Goal: Information Seeking & Learning: Check status

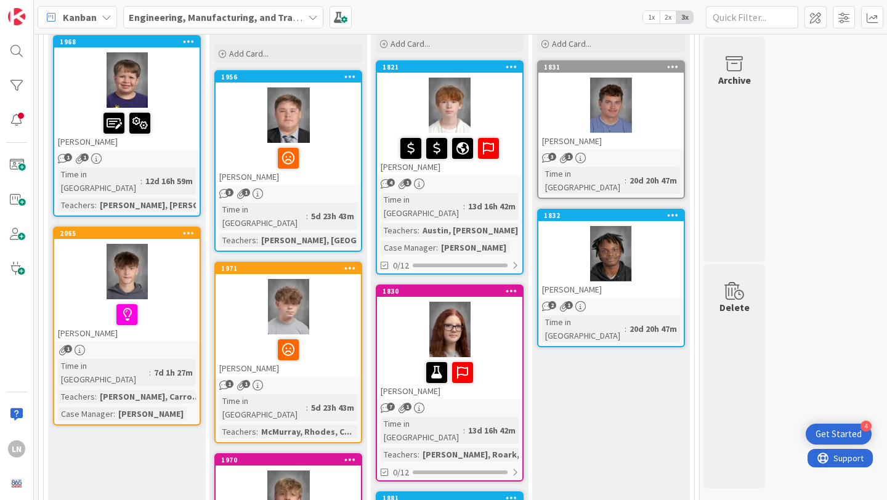
scroll to position [155, 0]
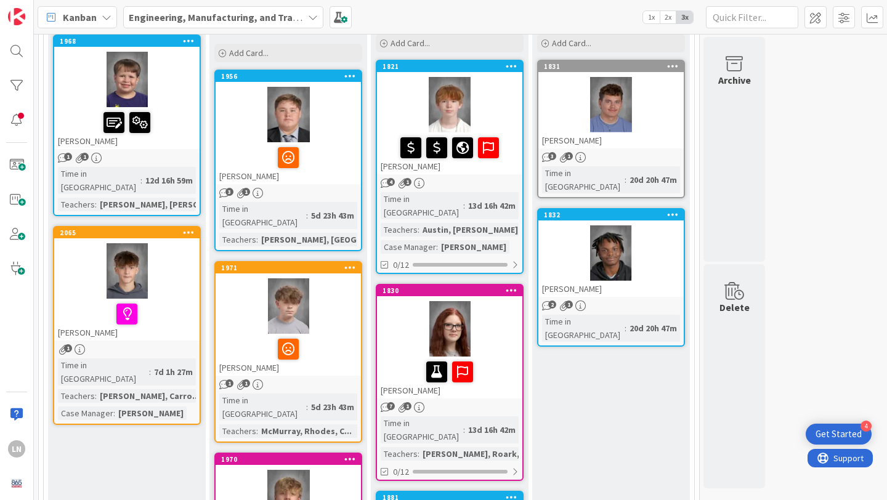
click at [503, 103] on div at bounding box center [449, 104] width 145 height 55
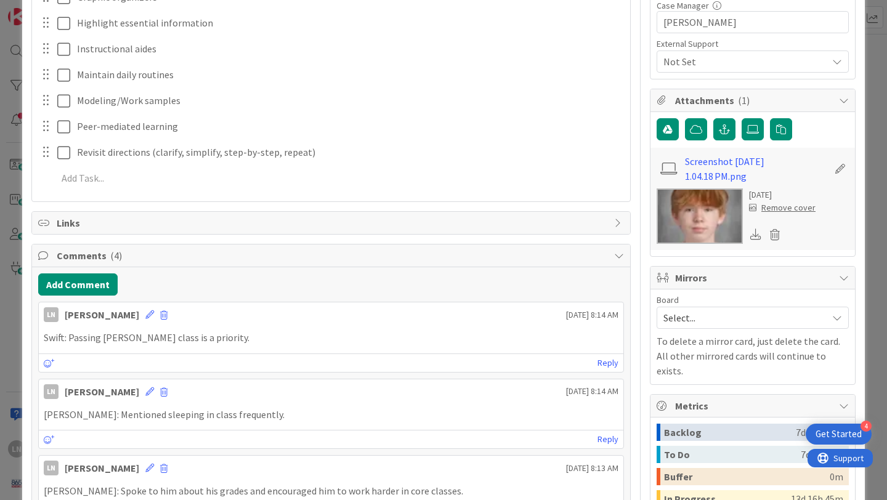
scroll to position [454, 0]
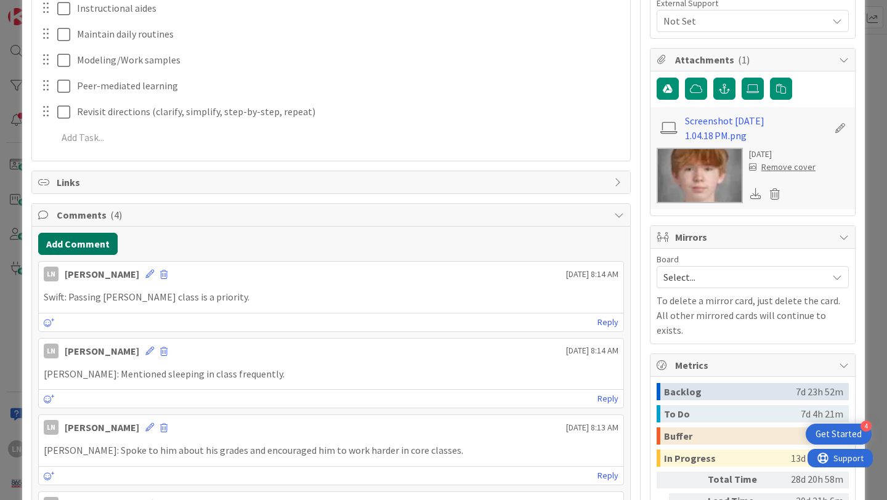
click at [89, 247] on button "Add Comment" at bounding box center [77, 244] width 79 height 22
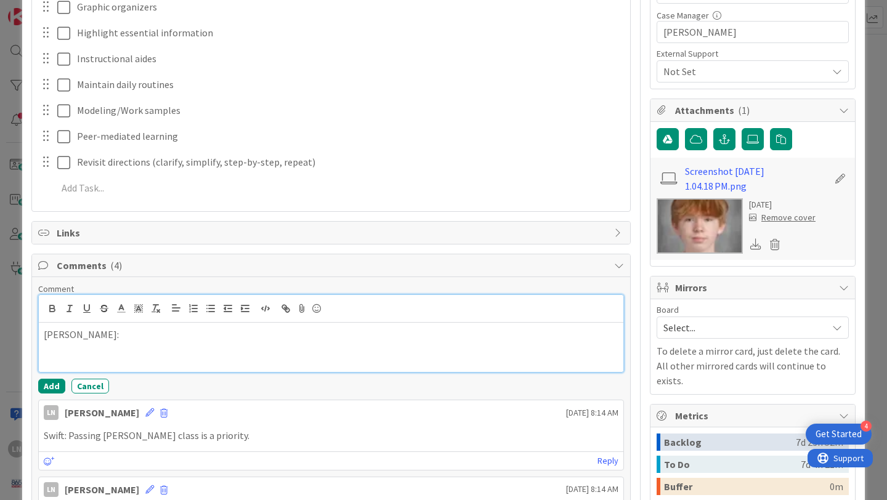
scroll to position [408, 0]
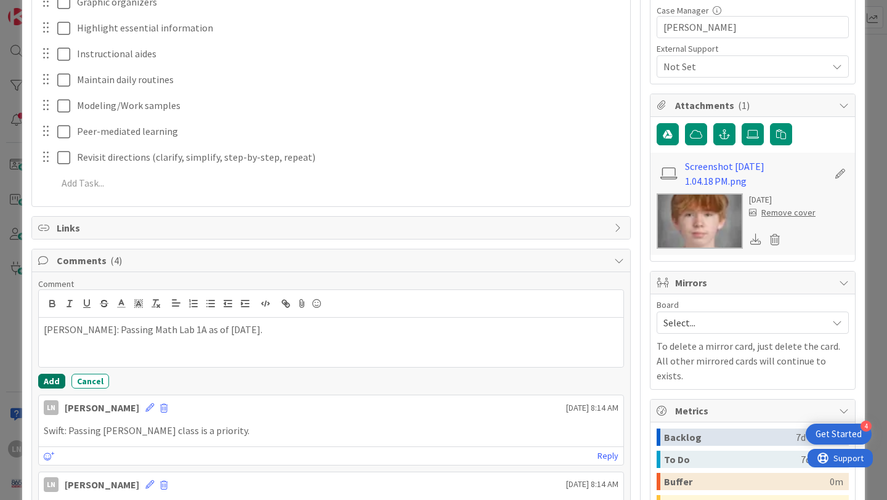
click at [49, 377] on button "Add" at bounding box center [51, 381] width 27 height 15
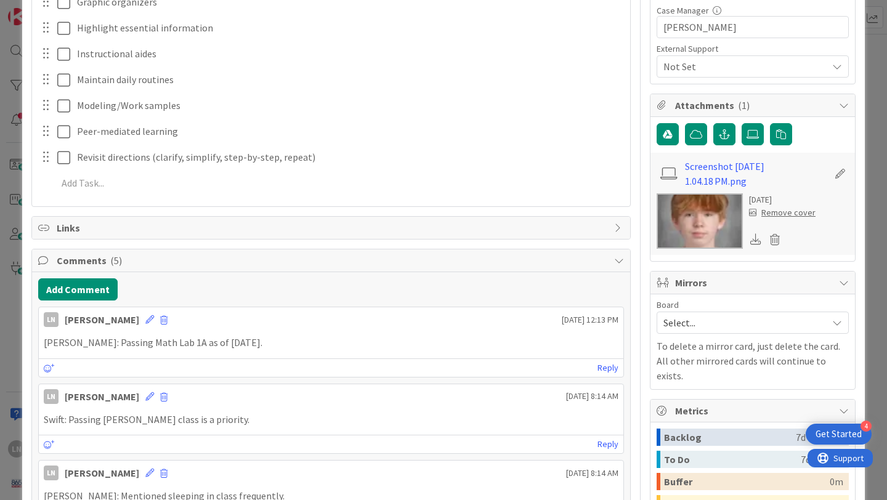
click at [235, 342] on p "[PERSON_NAME]: Passing Math Lab 1A as of [DATE]." at bounding box center [331, 343] width 575 height 14
click at [225, 342] on p "[PERSON_NAME]: Passing Math Lab 1A as of [DATE]." at bounding box center [331, 343] width 575 height 14
click at [214, 345] on p "[PERSON_NAME]: Passing Math Lab 1A as of [DATE]." at bounding box center [331, 343] width 575 height 14
click at [110, 346] on p "[PERSON_NAME]: Passing Math Lab 1A as of [DATE]." at bounding box center [331, 343] width 575 height 14
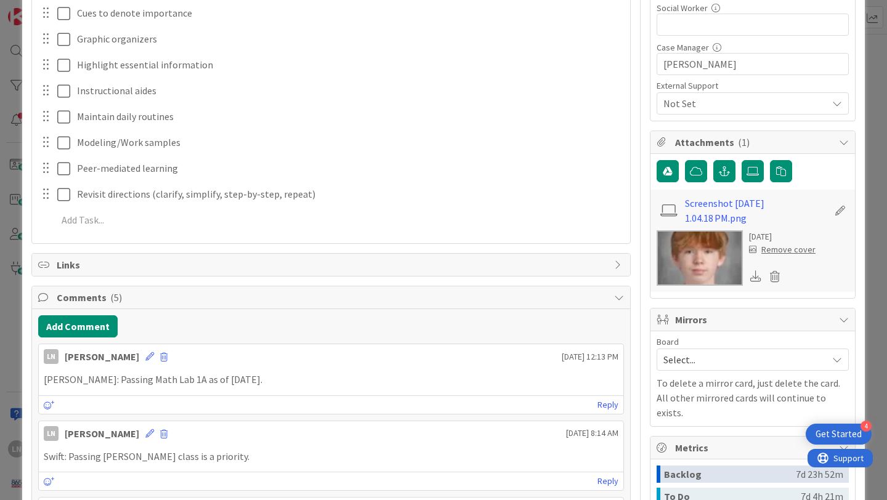
scroll to position [374, 0]
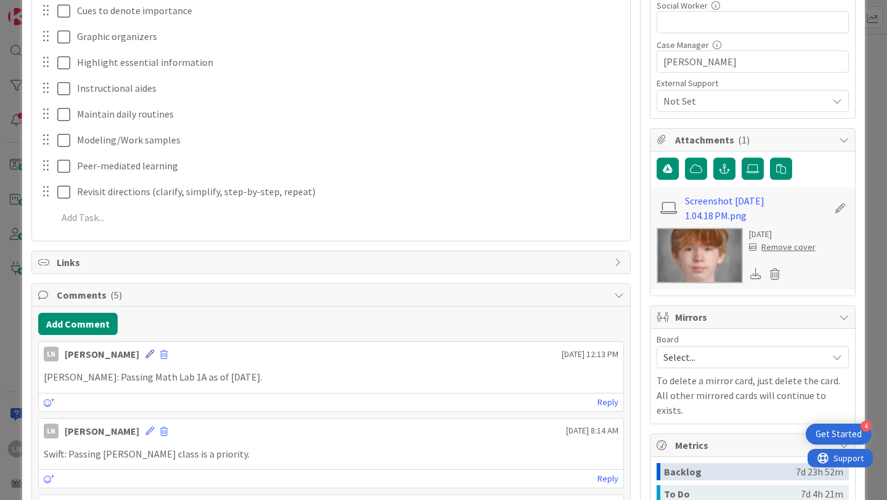
click at [145, 355] on icon at bounding box center [149, 354] width 9 height 9
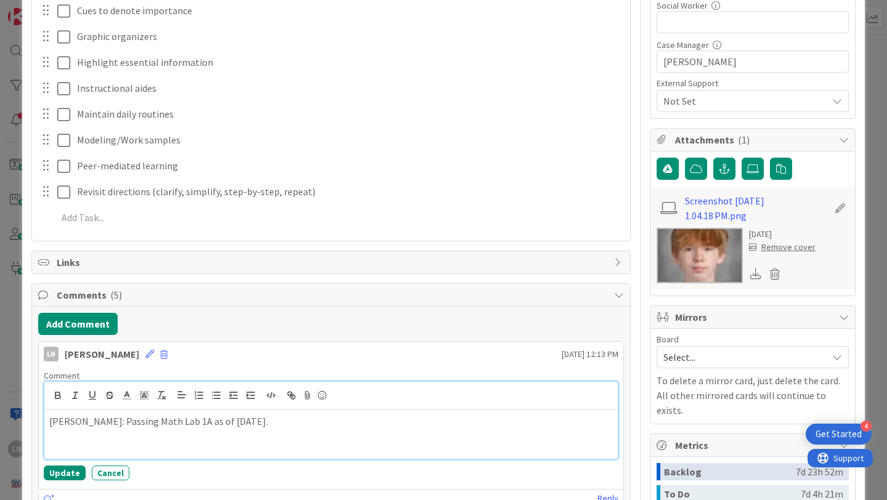
click at [115, 419] on p "[PERSON_NAME]: Passing Math Lab 1A as of [DATE]." at bounding box center [330, 421] width 563 height 14
click at [337, 418] on p "[PERSON_NAME]: Passing both Math Lab 1A and Math Lab 1B as of [DATE]." at bounding box center [330, 421] width 563 height 14
click at [382, 421] on p "[PERSON_NAME]: Passing both Math Lab 1A and Math Lab 1B as of [DATE]. Failing A…" at bounding box center [330, 421] width 563 height 14
click at [506, 426] on p "[PERSON_NAME]: Passing both Math Lab 1A and Math Lab 1B as of [DATE]. Failing A…" at bounding box center [330, 421] width 563 height 14
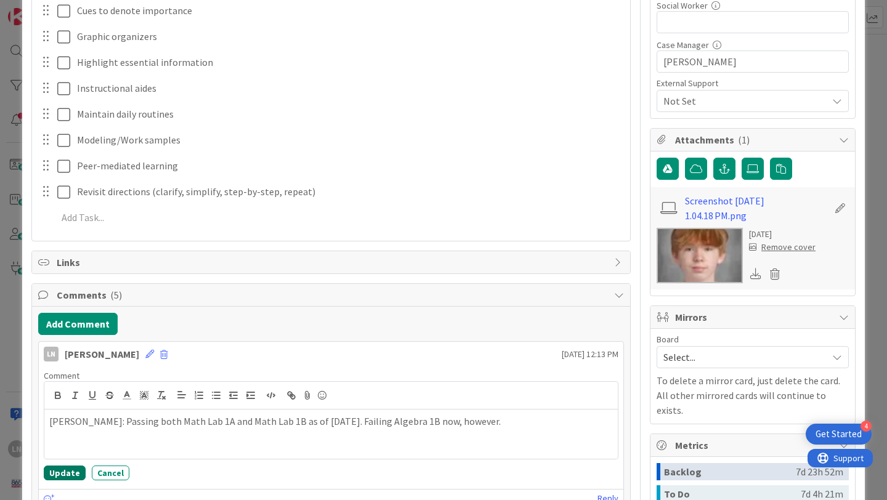
click at [67, 473] on button "Update" at bounding box center [65, 473] width 42 height 15
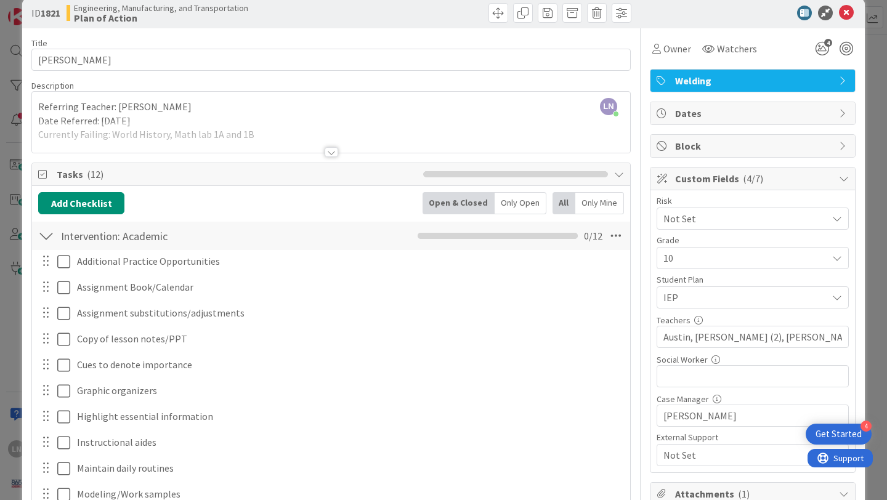
scroll to position [0, 0]
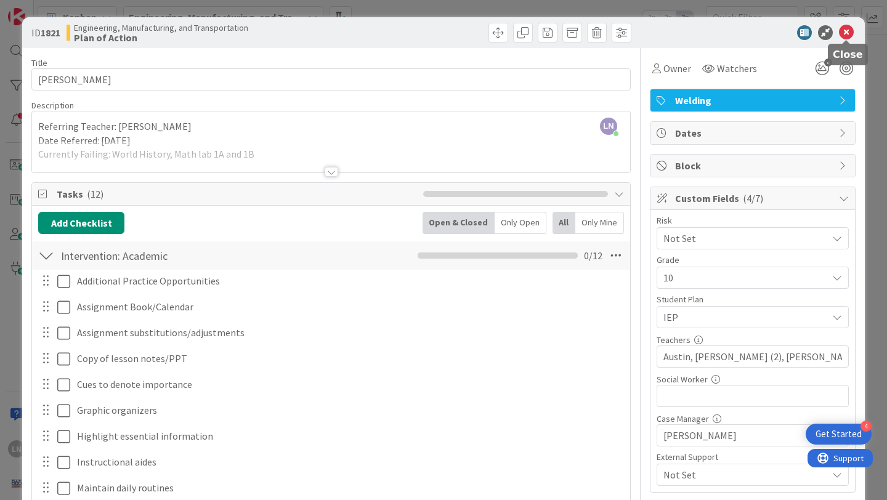
click at [849, 30] on icon at bounding box center [846, 32] width 15 height 15
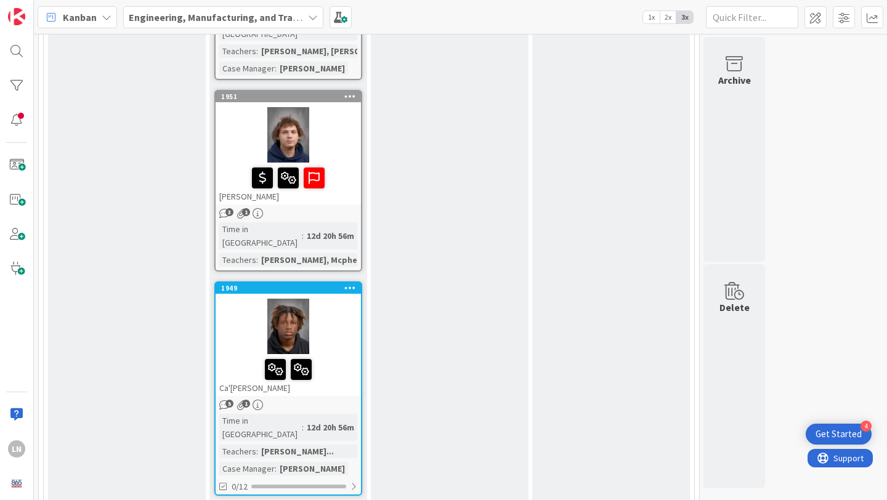
scroll to position [1676, 0]
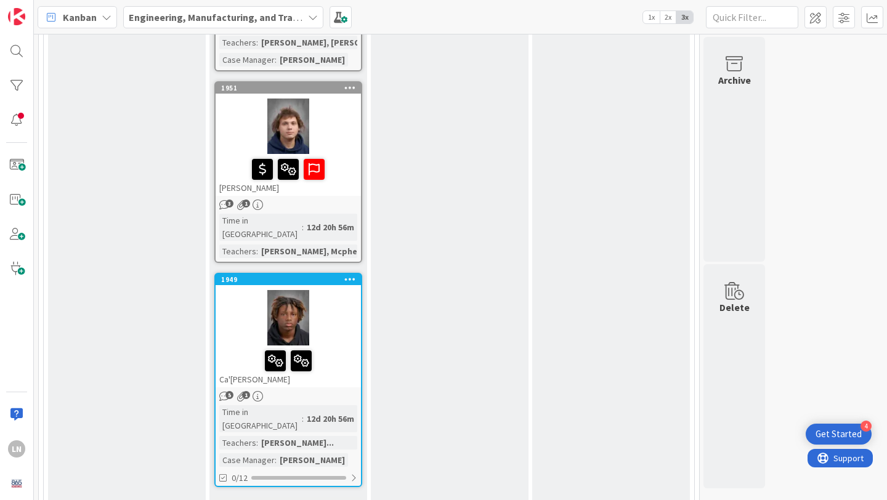
click at [262, 497] on link "Show More (4)" at bounding box center [288, 507] width 148 height 20
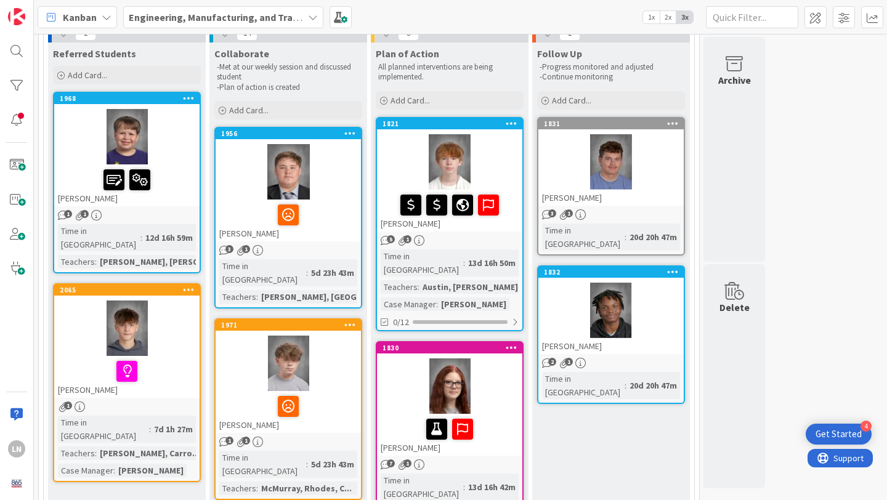
scroll to position [100, 0]
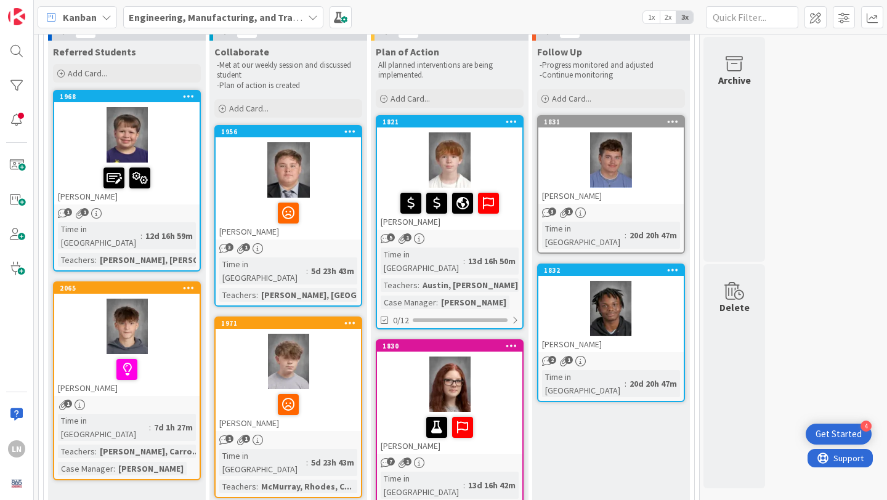
click at [180, 313] on div at bounding box center [126, 326] width 145 height 55
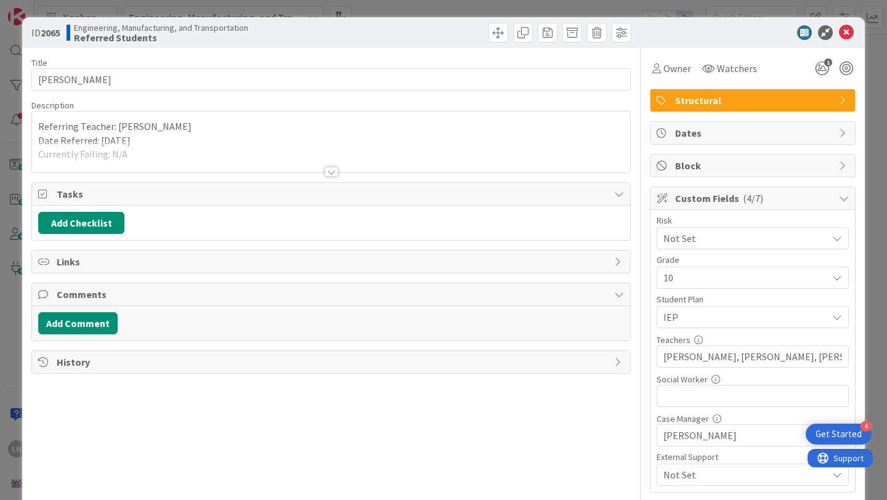
click at [336, 172] on div at bounding box center [332, 172] width 14 height 10
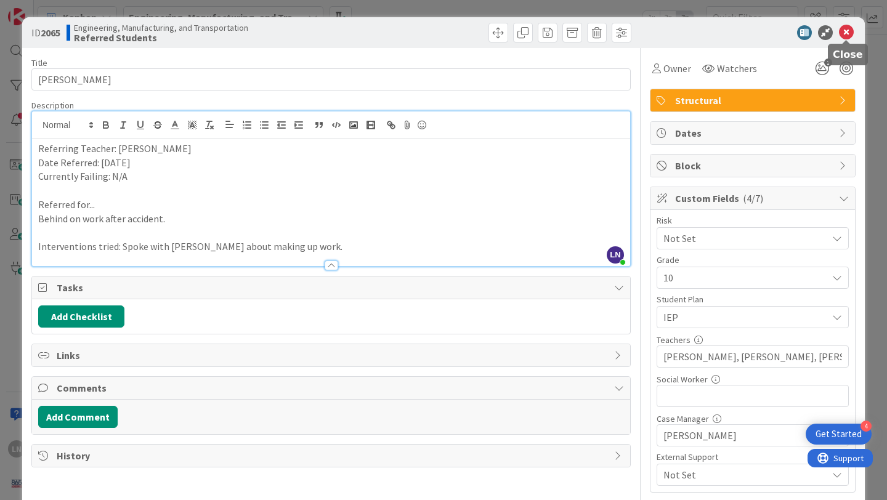
click at [849, 32] on icon at bounding box center [846, 32] width 15 height 15
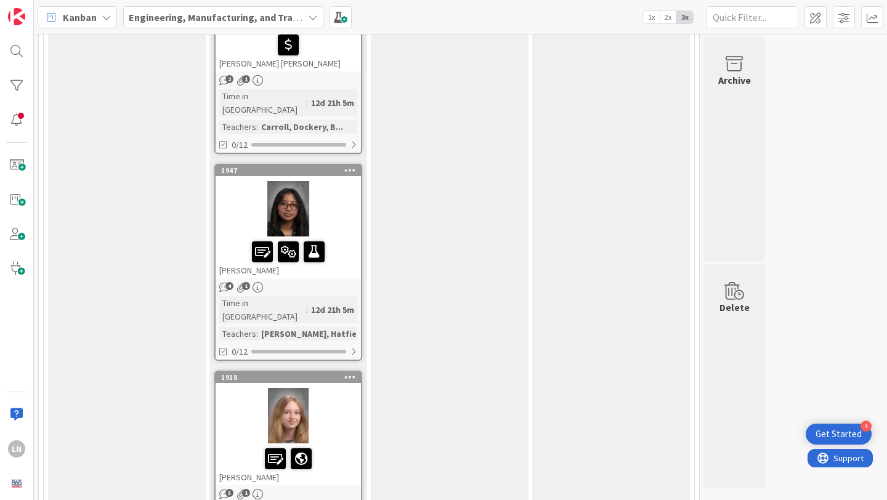
scroll to position [2188, 0]
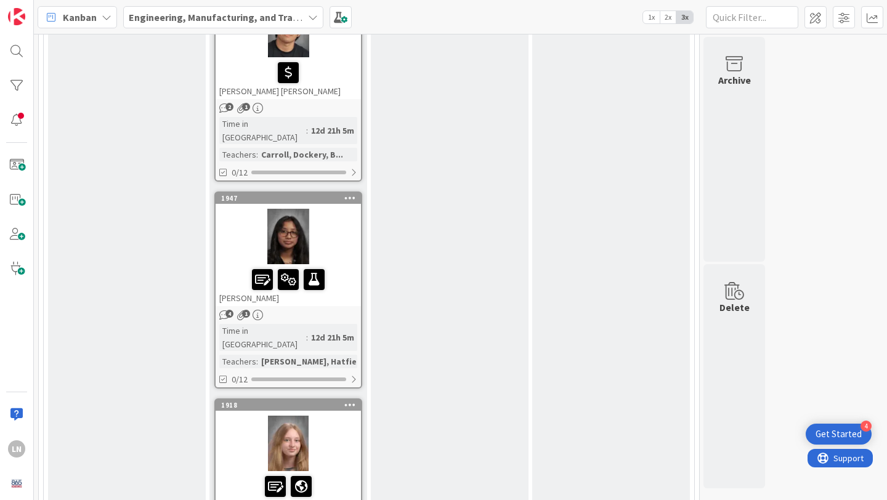
click at [337, 474] on div at bounding box center [288, 487] width 138 height 26
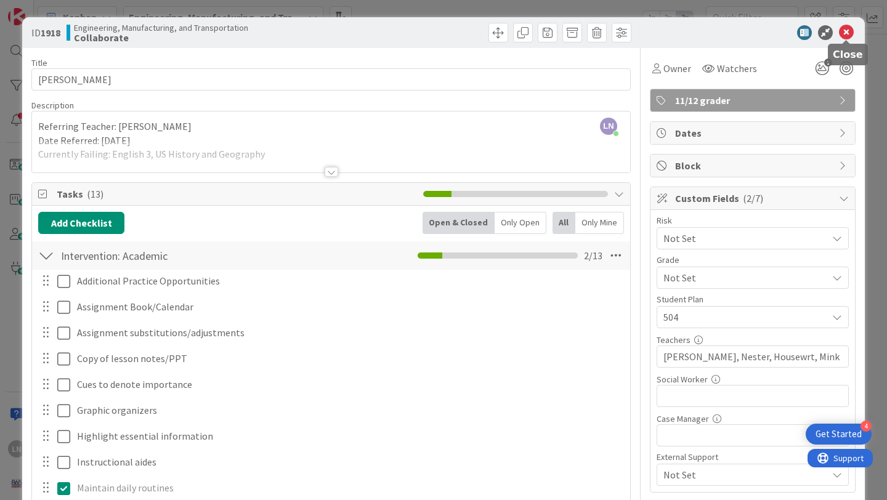
click at [848, 33] on icon at bounding box center [846, 32] width 15 height 15
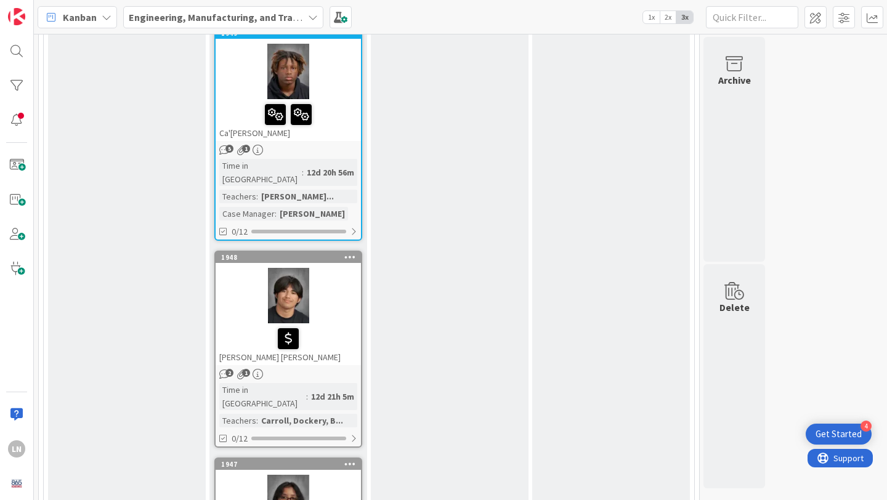
scroll to position [1920, 0]
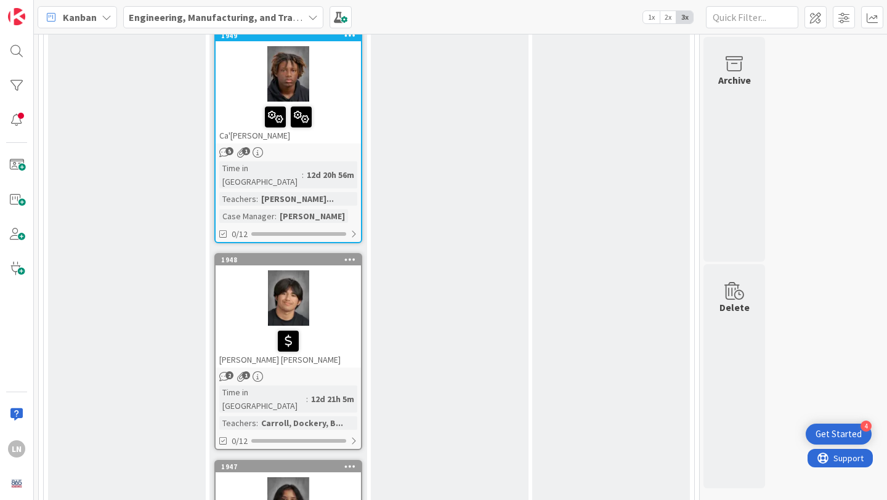
click at [347, 477] on div at bounding box center [288, 504] width 145 height 55
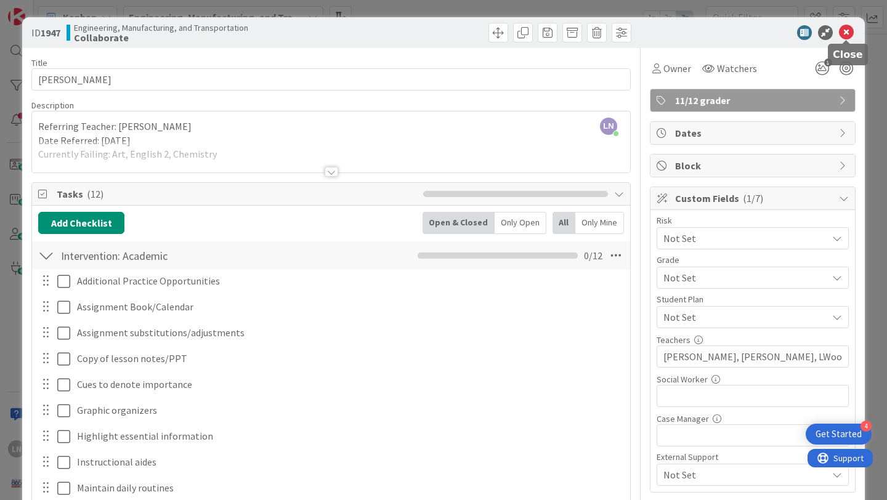
click at [848, 33] on icon at bounding box center [846, 32] width 15 height 15
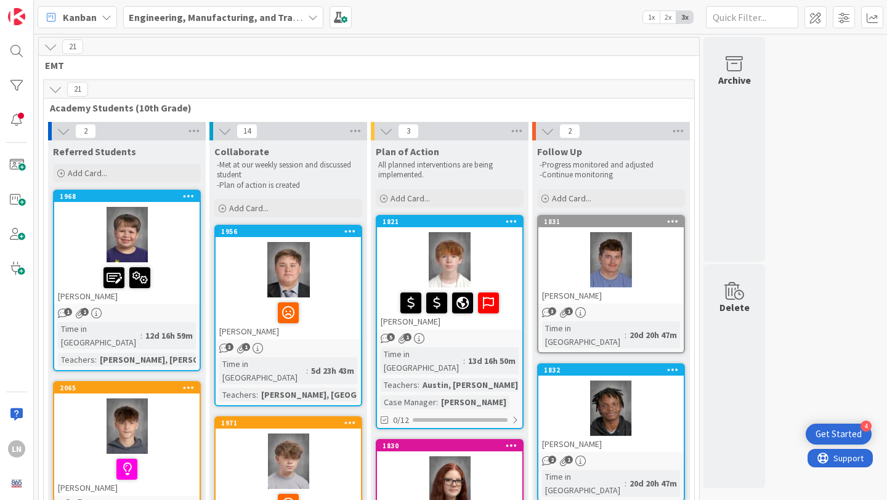
click at [184, 227] on div at bounding box center [126, 234] width 145 height 55
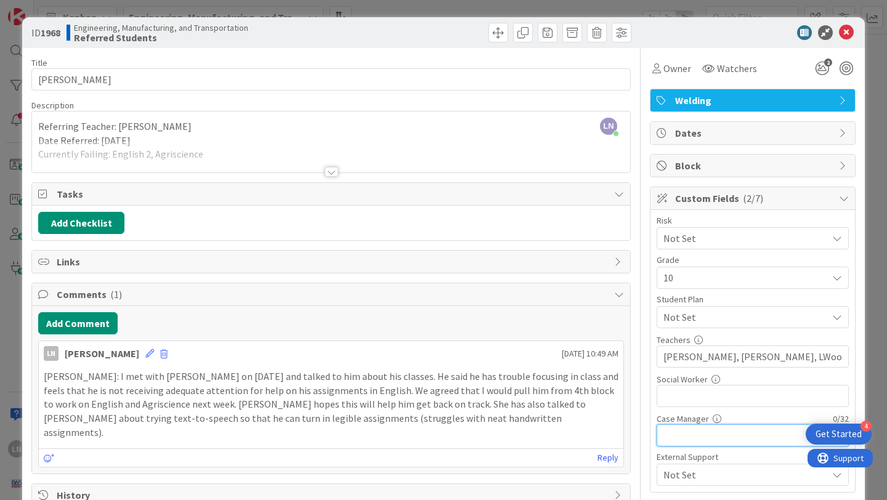
click at [687, 433] on input "text" at bounding box center [752, 435] width 192 height 22
type input "s"
type input "[PERSON_NAME]"
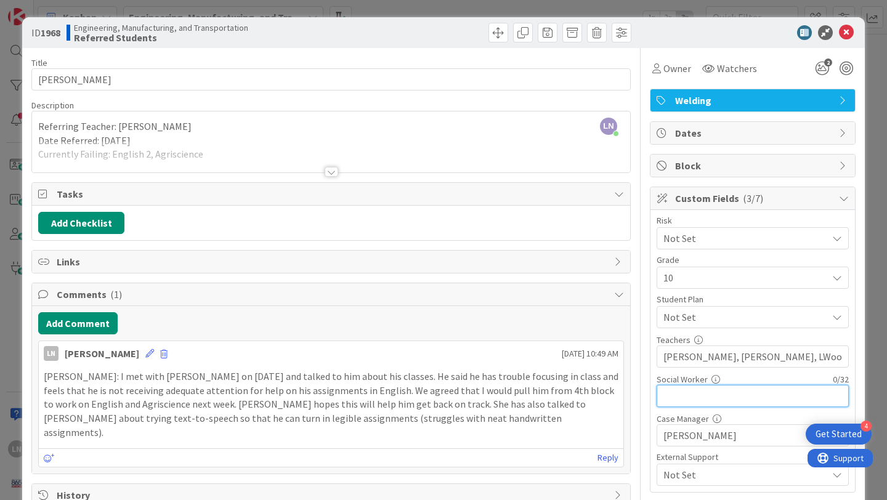
click at [717, 398] on input "text" at bounding box center [752, 396] width 192 height 22
click at [846, 38] on icon at bounding box center [846, 32] width 15 height 15
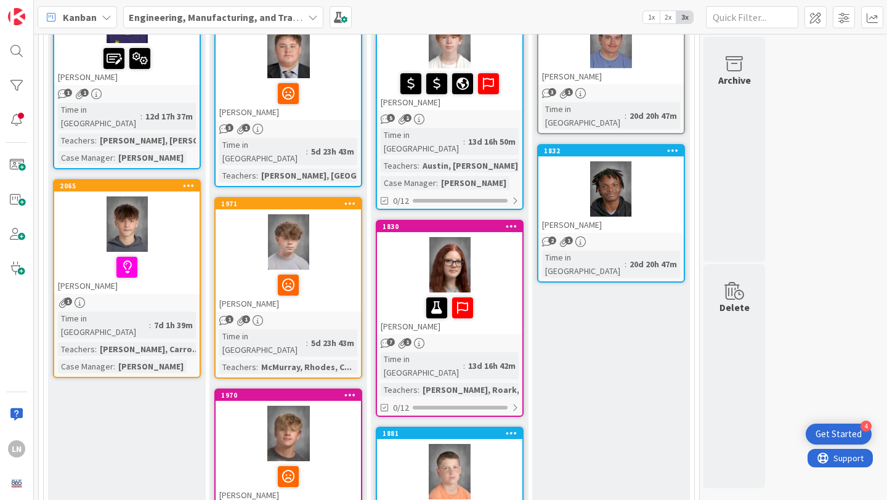
scroll to position [229, 0]
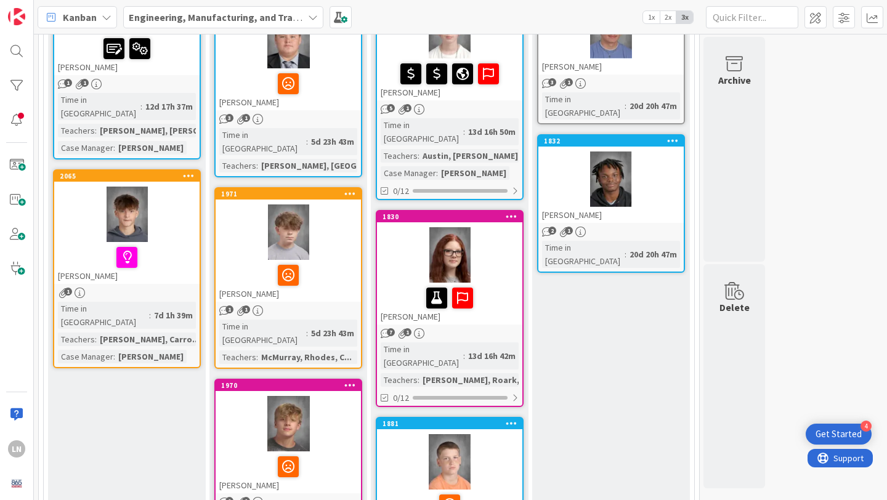
click at [176, 205] on div at bounding box center [126, 214] width 145 height 55
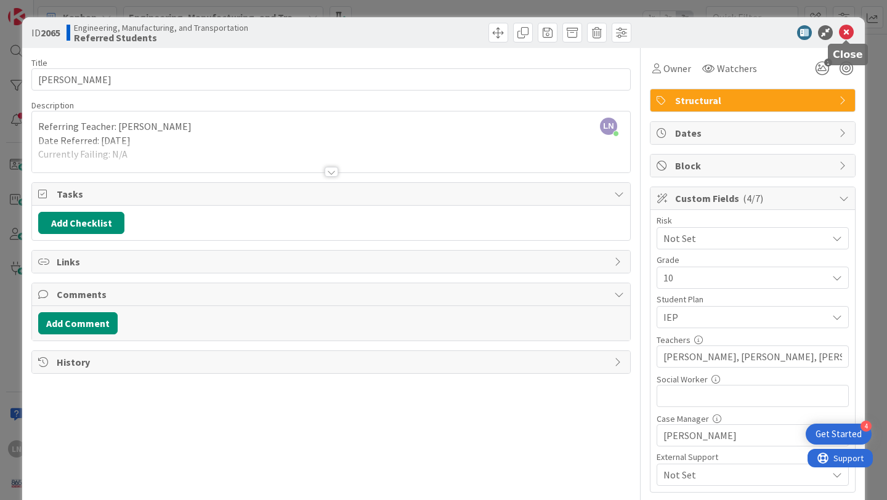
click at [849, 33] on icon at bounding box center [846, 32] width 15 height 15
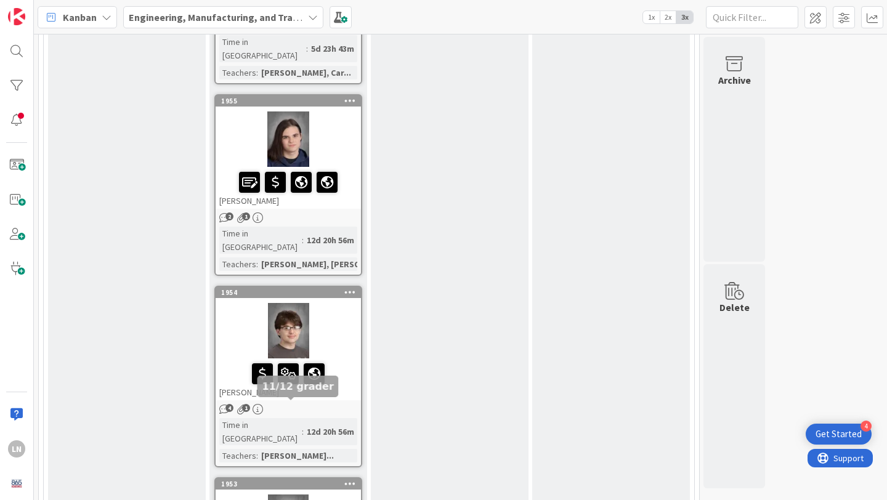
scroll to position [894, 0]
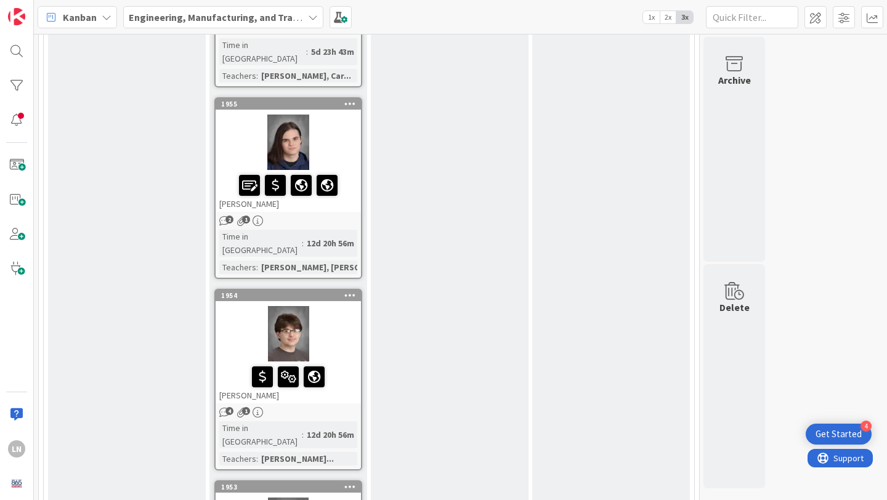
click at [339, 306] on div at bounding box center [288, 333] width 145 height 55
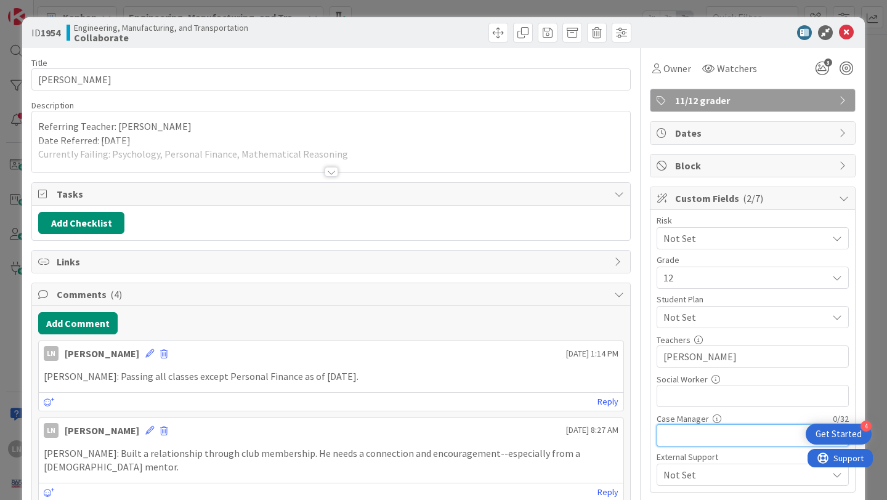
click at [685, 432] on input "text" at bounding box center [752, 435] width 192 height 22
type input "[PERSON_NAME]"
click at [729, 265] on div "Grade 12" at bounding box center [752, 272] width 192 height 33
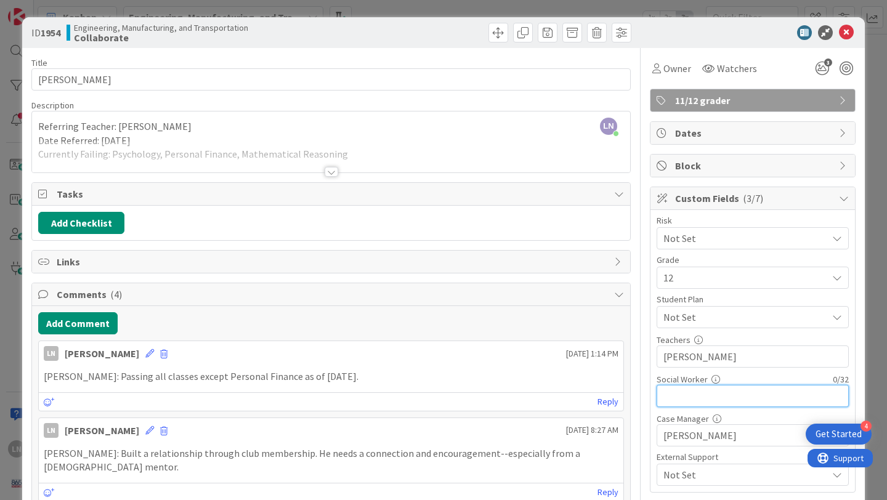
click at [751, 395] on input "text" at bounding box center [752, 396] width 192 height 22
click at [843, 37] on icon at bounding box center [846, 32] width 15 height 15
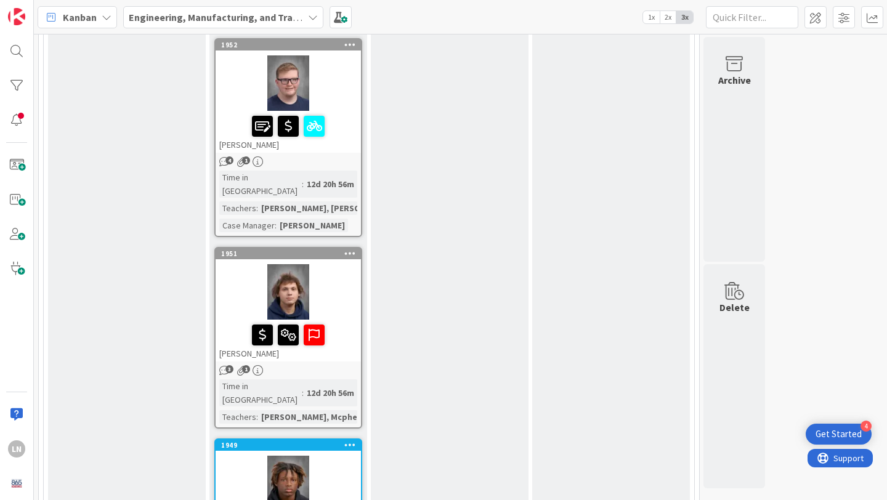
scroll to position [1564, 0]
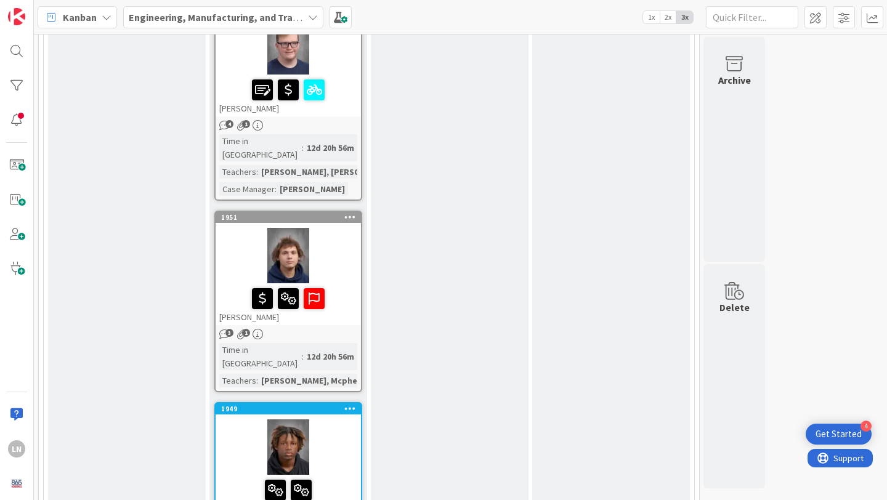
click at [338, 228] on div at bounding box center [288, 255] width 145 height 55
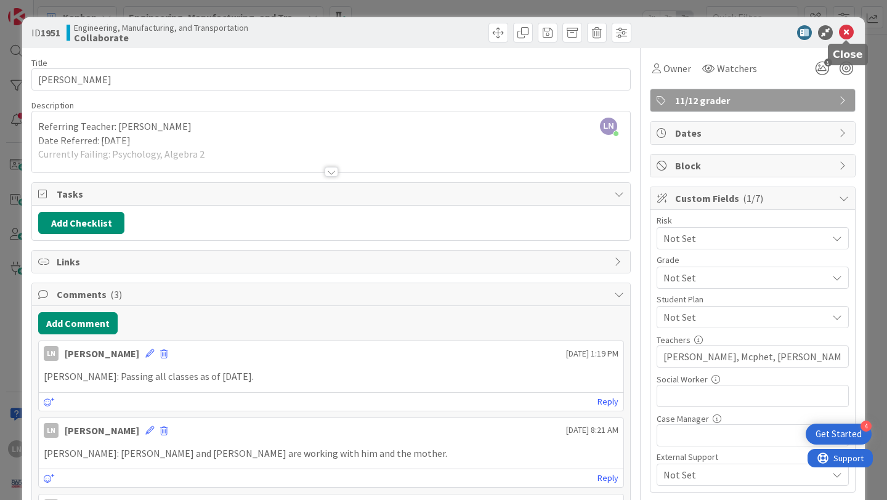
click at [847, 31] on icon at bounding box center [846, 32] width 15 height 15
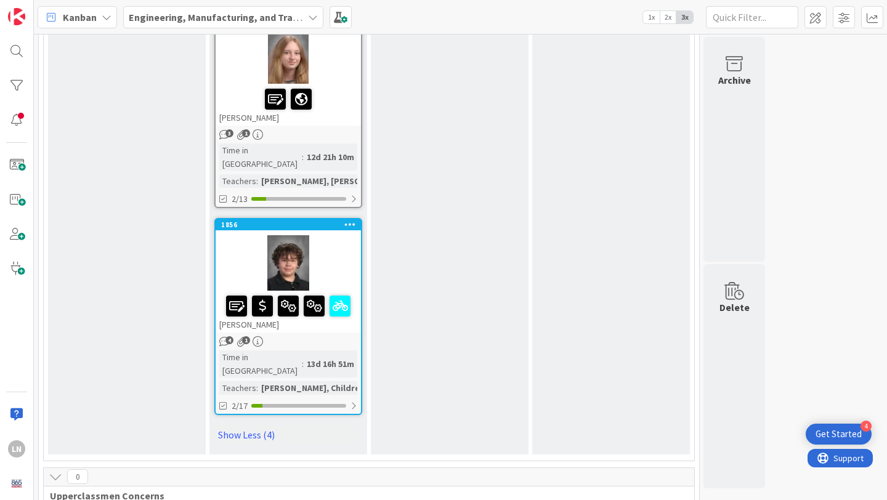
scroll to position [2598, 0]
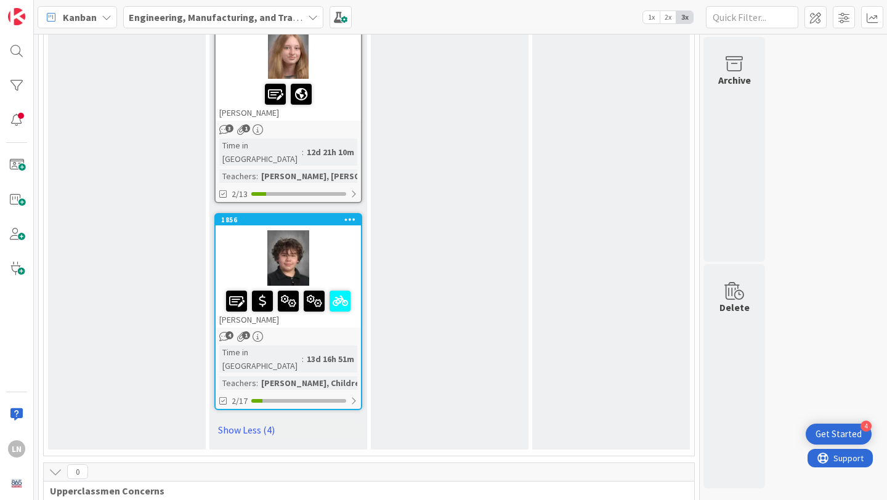
click at [347, 230] on div at bounding box center [288, 257] width 145 height 55
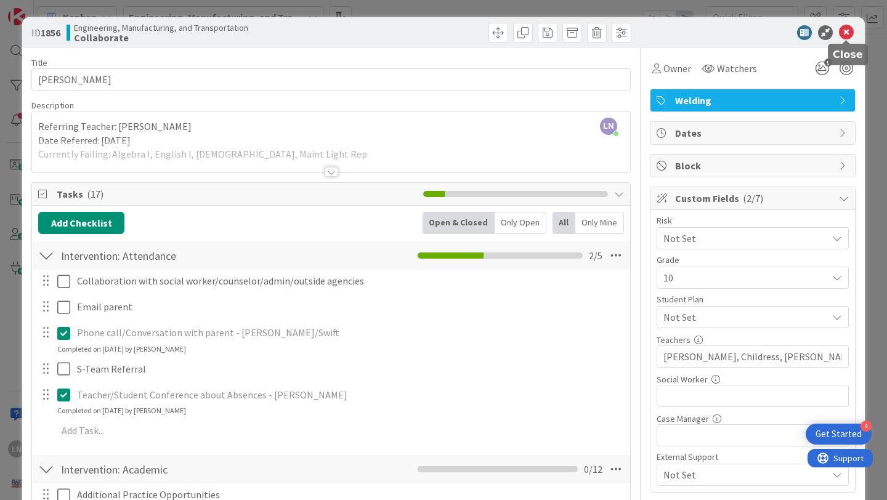
click at [846, 33] on icon at bounding box center [846, 32] width 15 height 15
